Goal: Navigation & Orientation: Find specific page/section

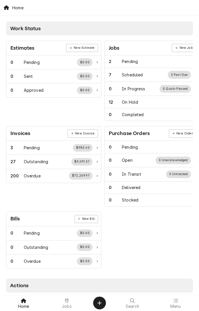
click at [63, 292] on div at bounding box center [66, 300] width 7 height 7
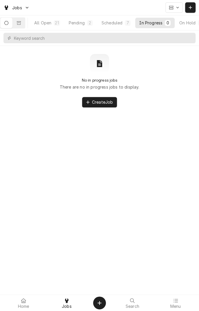
click at [119, 25] on div "Scheduled" at bounding box center [112, 23] width 21 height 6
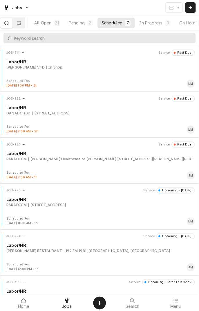
click at [65, 117] on div "JOB-922 Service Past Due Labor/HR GANADO ISD [STREET_ADDRESS]" at bounding box center [99, 110] width 195 height 29
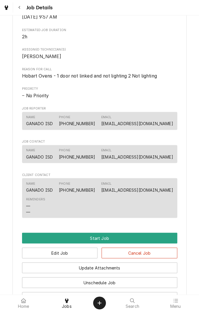
scroll to position [208, 0]
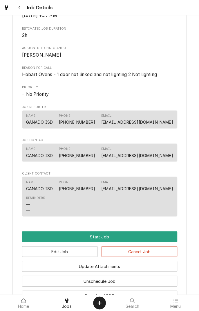
click at [22, 12] on button "Navigate back" at bounding box center [19, 7] width 10 height 10
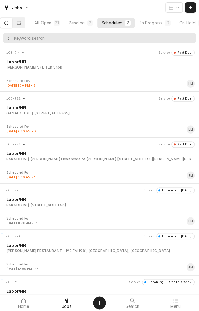
click at [66, 159] on div "Stevens Healthcare of Yoakum 204 Walter St, Yoakum, TX 77995" at bounding box center [111, 159] width 166 height 5
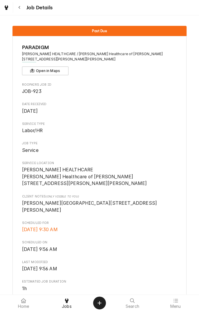
click at [22, 12] on button "Navigate back" at bounding box center [19, 7] width 10 height 10
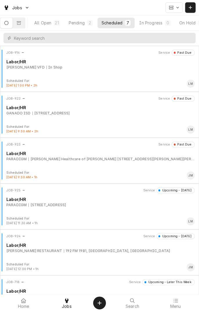
click at [66, 204] on div "106 Del Norte Dr, El Campo, TX 77437" at bounding box center [46, 204] width 37 height 5
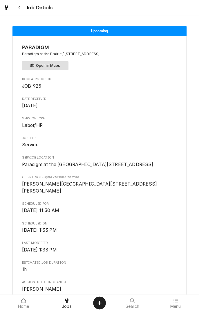
click at [49, 67] on button "Open in Maps" at bounding box center [45, 65] width 46 height 9
